Goal: Task Accomplishment & Management: Manage account settings

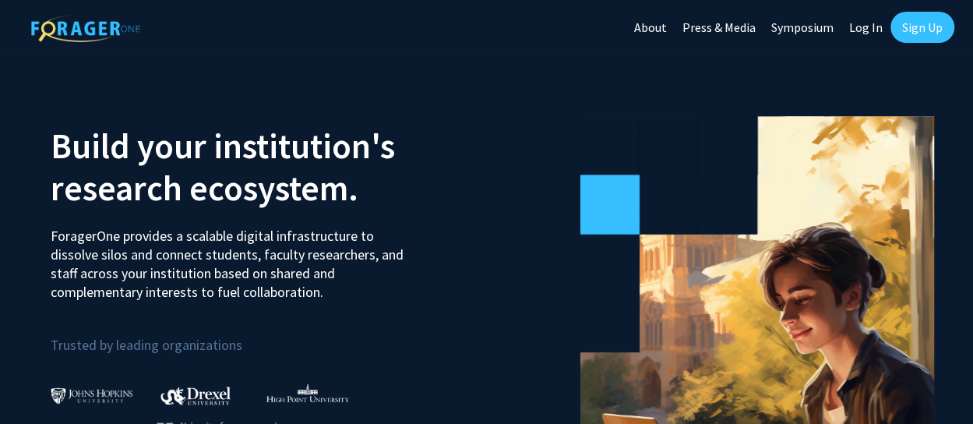
click at [869, 29] on link "Log In" at bounding box center [865, 27] width 49 height 55
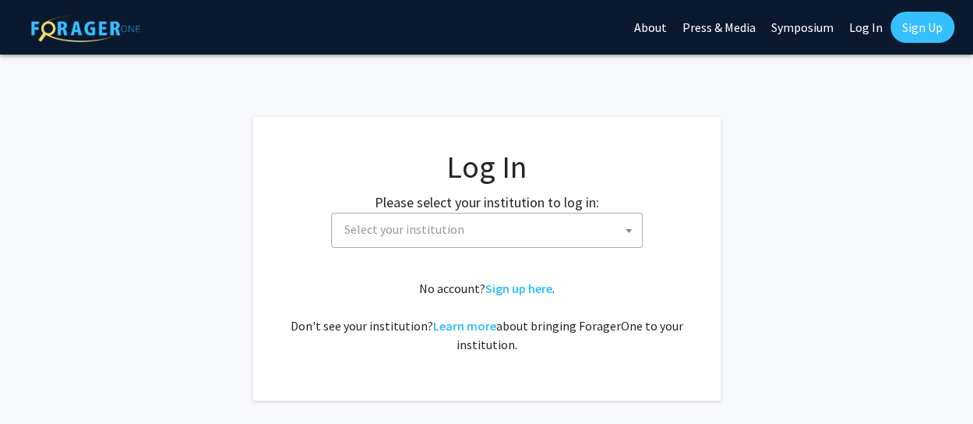
click at [526, 238] on span "Select your institution" at bounding box center [490, 229] width 304 height 32
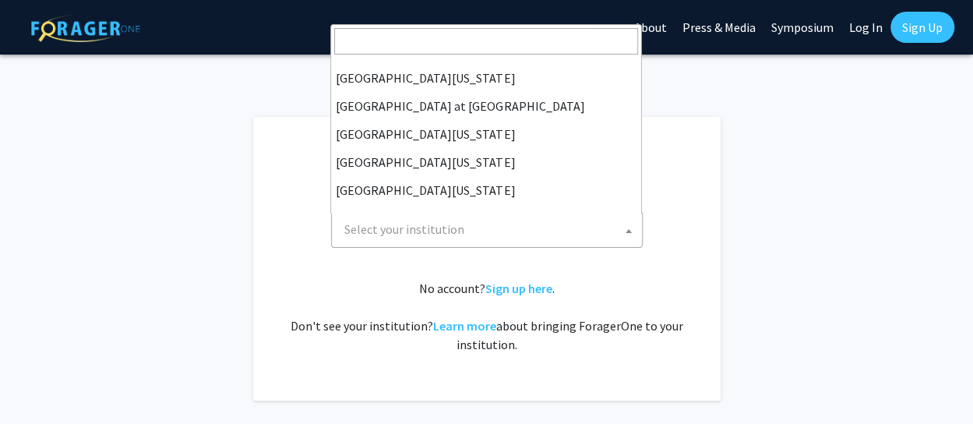
scroll to position [95, 0]
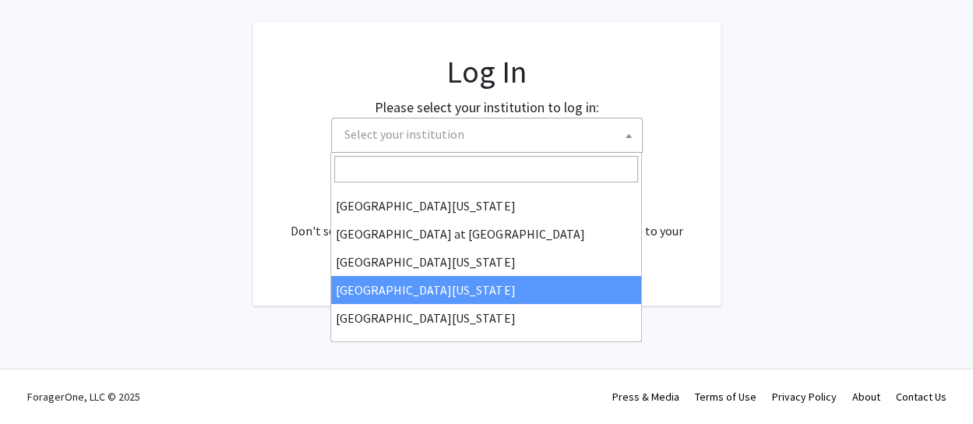
select select "31"
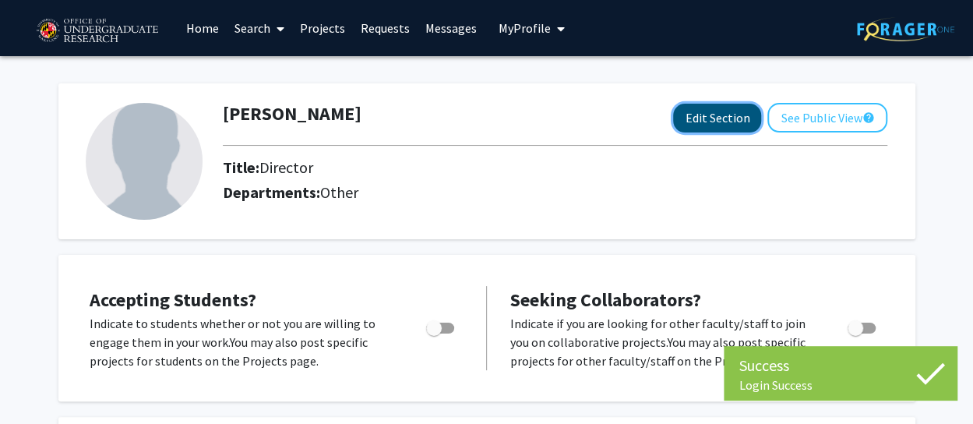
click at [703, 130] on button "Edit Section" at bounding box center [717, 118] width 88 height 29
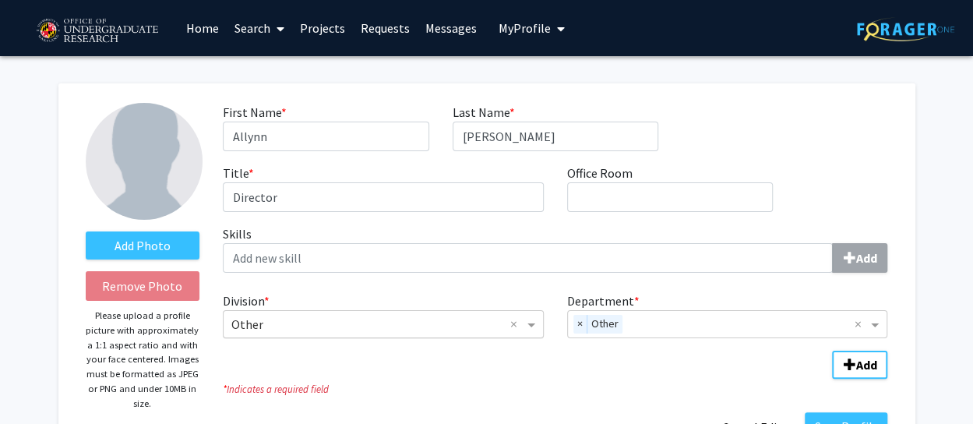
click at [383, 322] on input "Division" at bounding box center [367, 324] width 273 height 19
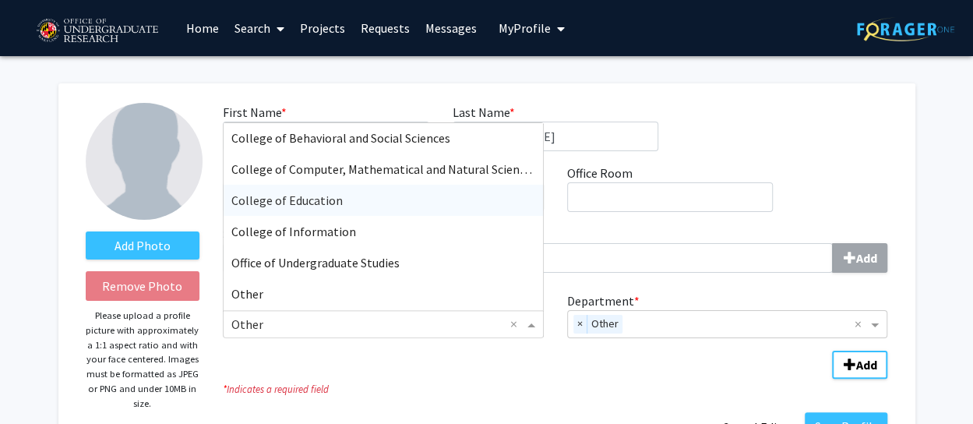
scroll to position [134, 0]
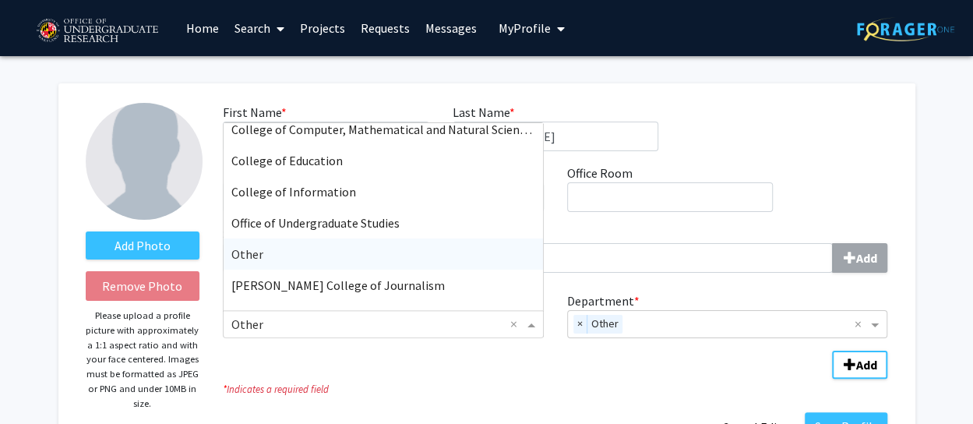
click at [321, 255] on div "Other" at bounding box center [383, 253] width 319 height 31
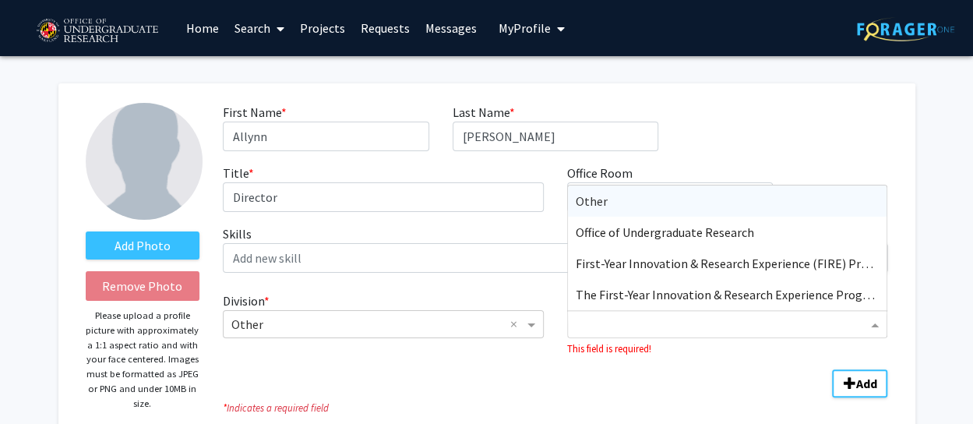
click at [714, 321] on input "Department" at bounding box center [722, 324] width 292 height 19
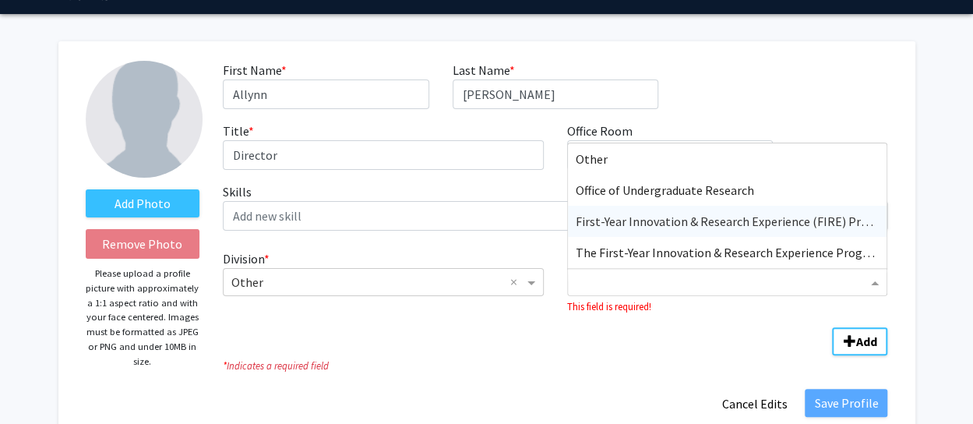
scroll to position [40, 0]
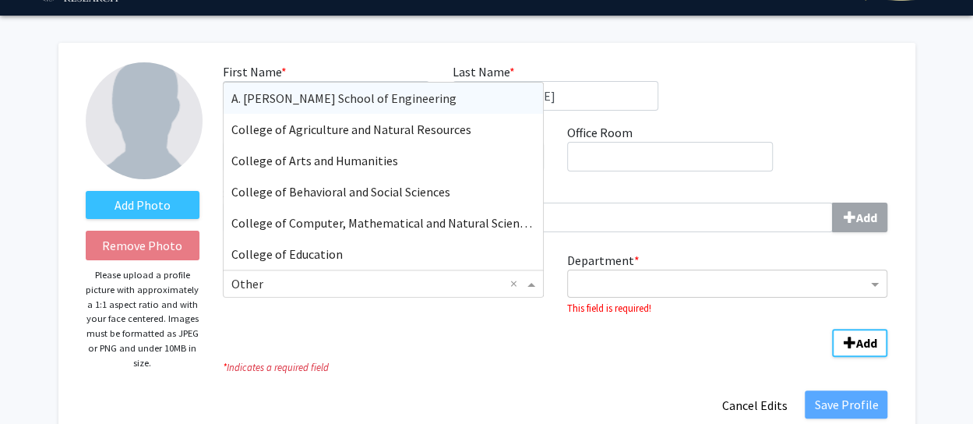
click at [528, 286] on span "Division" at bounding box center [532, 283] width 19 height 19
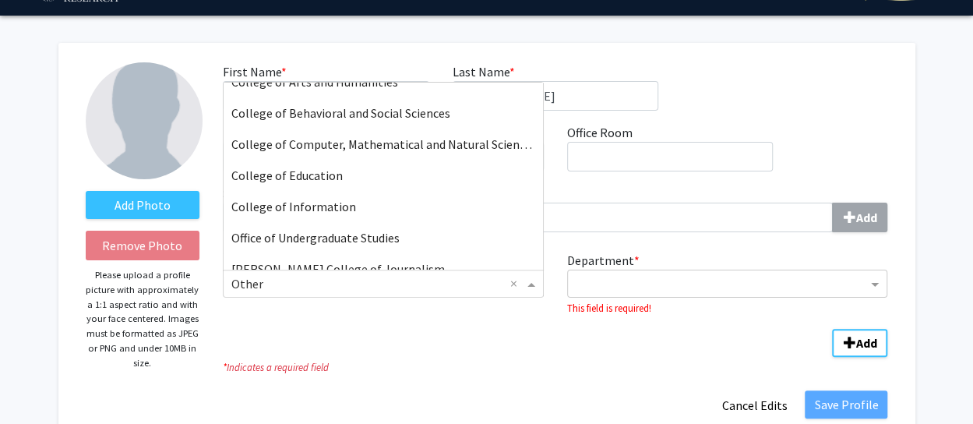
scroll to position [0, 0]
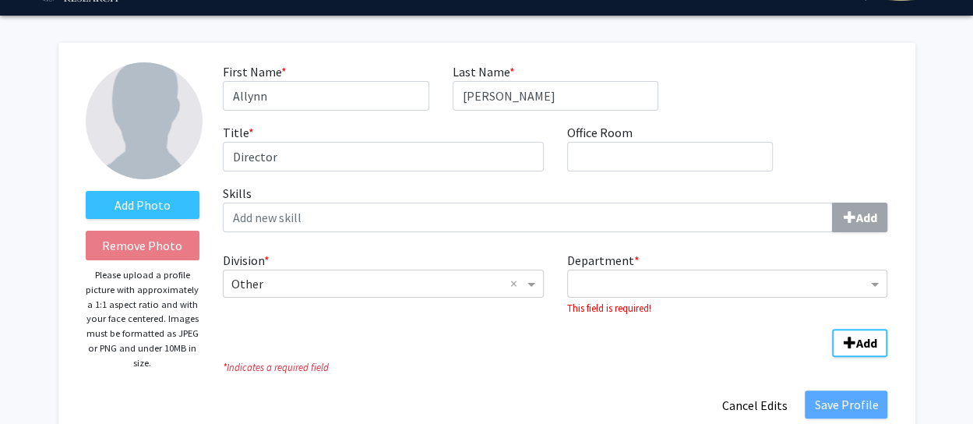
click at [508, 322] on div "Division * × Other × Department * This field is required! Add" at bounding box center [555, 296] width 664 height 103
click at [613, 289] on input "Department" at bounding box center [722, 284] width 292 height 19
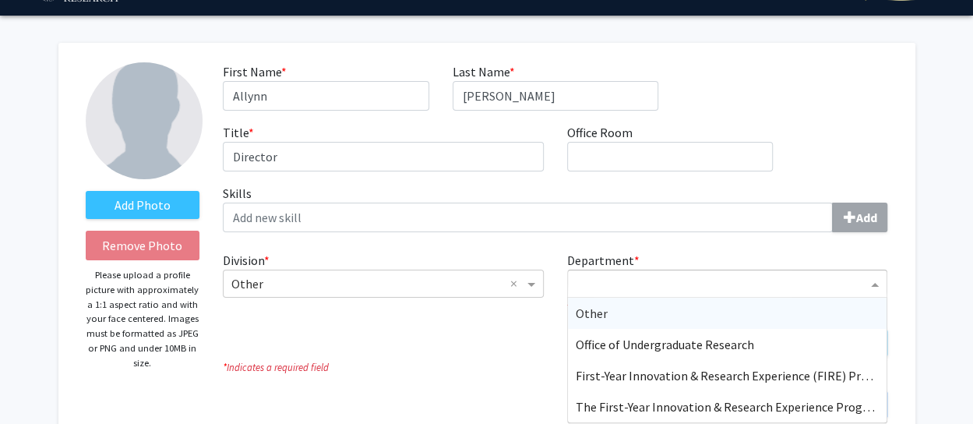
click at [625, 310] on div "Other" at bounding box center [727, 313] width 319 height 31
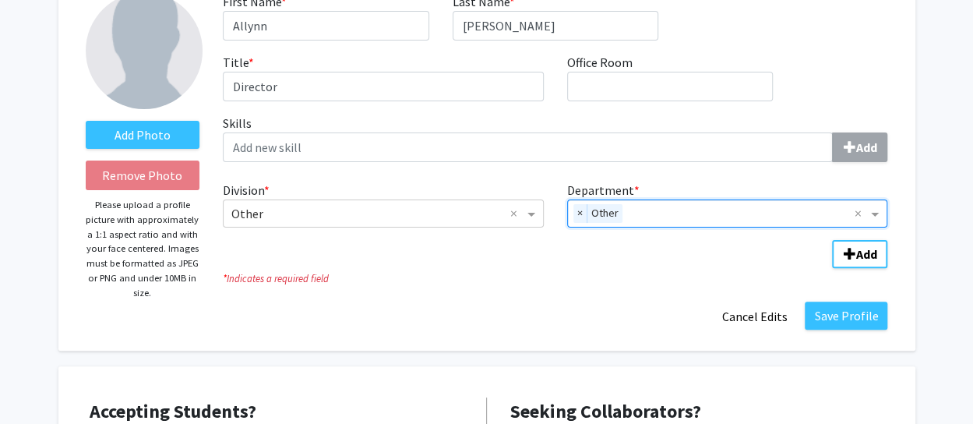
scroll to position [99, 0]
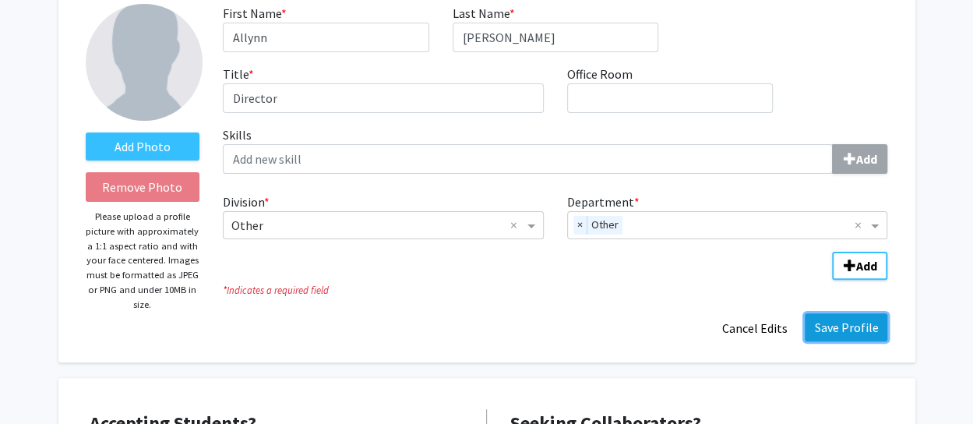
click at [854, 327] on button "Save Profile" at bounding box center [846, 327] width 83 height 28
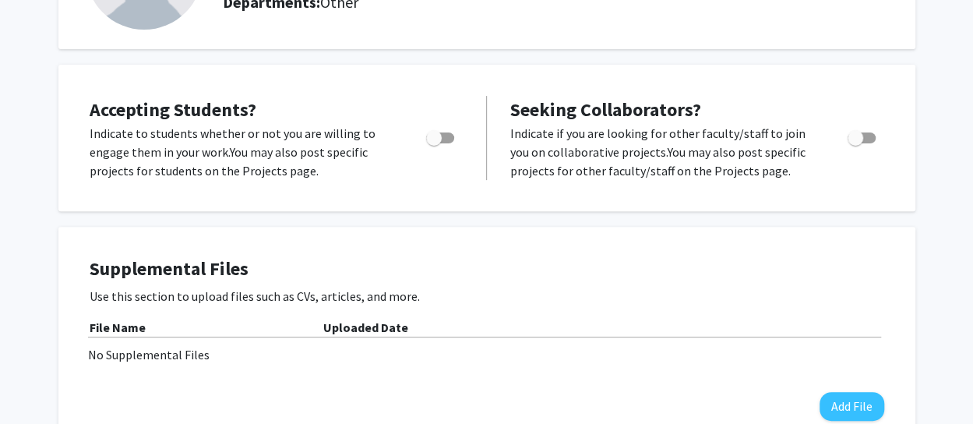
scroll to position [0, 0]
